Goal: Task Accomplishment & Management: Manage account settings

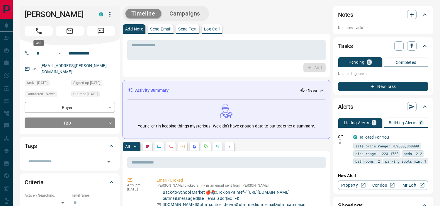
click at [39, 29] on icon "Call" at bounding box center [39, 31] width 8 height 8
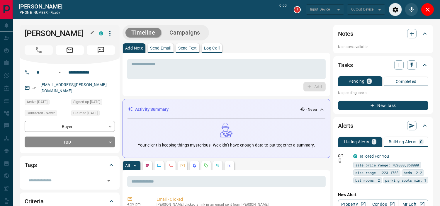
type input "*******"
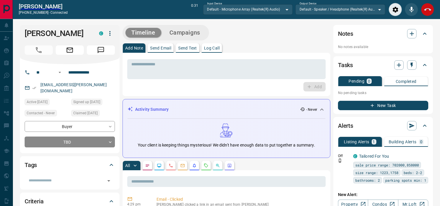
click at [428, 9] on icon "End Call" at bounding box center [427, 9] width 7 height 7
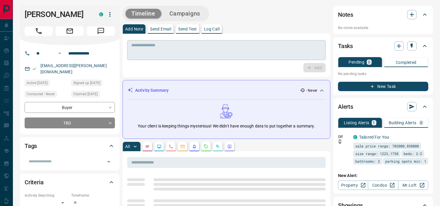
click at [223, 45] on textarea at bounding box center [226, 50] width 190 height 15
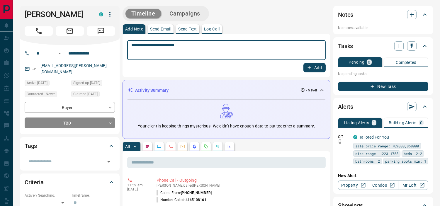
type textarea "**********"
click at [315, 66] on button "Add" at bounding box center [314, 67] width 22 height 9
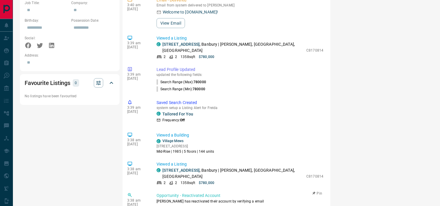
scroll to position [301, 0]
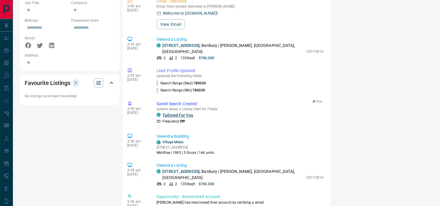
click at [170, 113] on link "Tailored For You" at bounding box center [177, 115] width 31 height 5
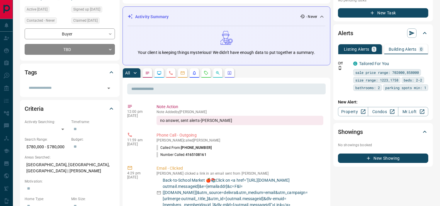
scroll to position [0, 0]
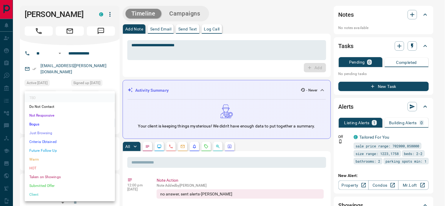
click at [51, 149] on li "Future Follow Up" at bounding box center [70, 150] width 90 height 9
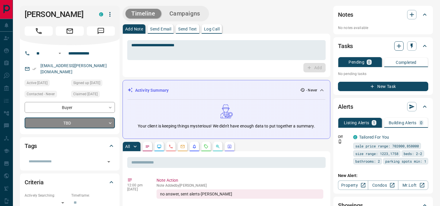
click at [400, 45] on icon "button" at bounding box center [398, 46] width 7 height 7
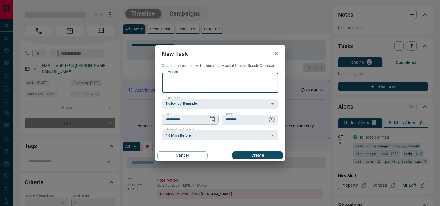
click at [215, 121] on icon "Choose date, selected date is Oct 16, 2025" at bounding box center [212, 119] width 7 height 7
click at [213, 120] on icon "Choose date, selected date is Oct 16, 2025" at bounding box center [212, 119] width 7 height 7
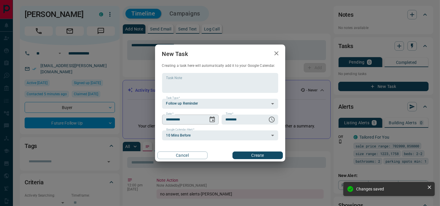
type input "*"
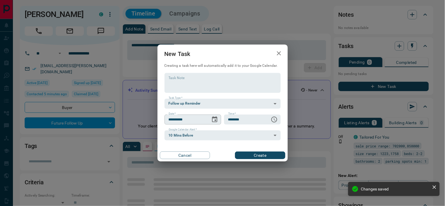
click at [214, 119] on icon "Choose date, selected date is Oct 16, 2025" at bounding box center [214, 119] width 7 height 7
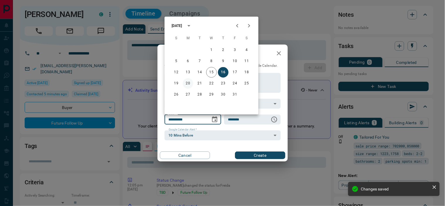
click at [185, 82] on button "20" at bounding box center [188, 83] width 11 height 11
type input "**********"
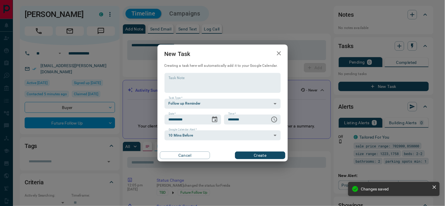
click at [250, 152] on button "Create" at bounding box center [260, 156] width 50 height 8
